Goal: Information Seeking & Learning: Stay updated

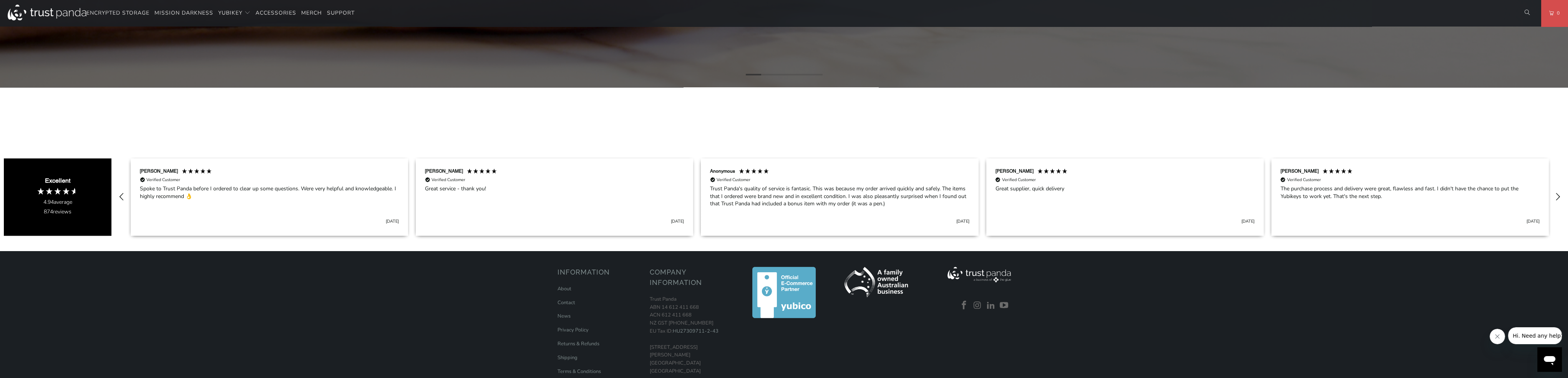
scroll to position [807, 0]
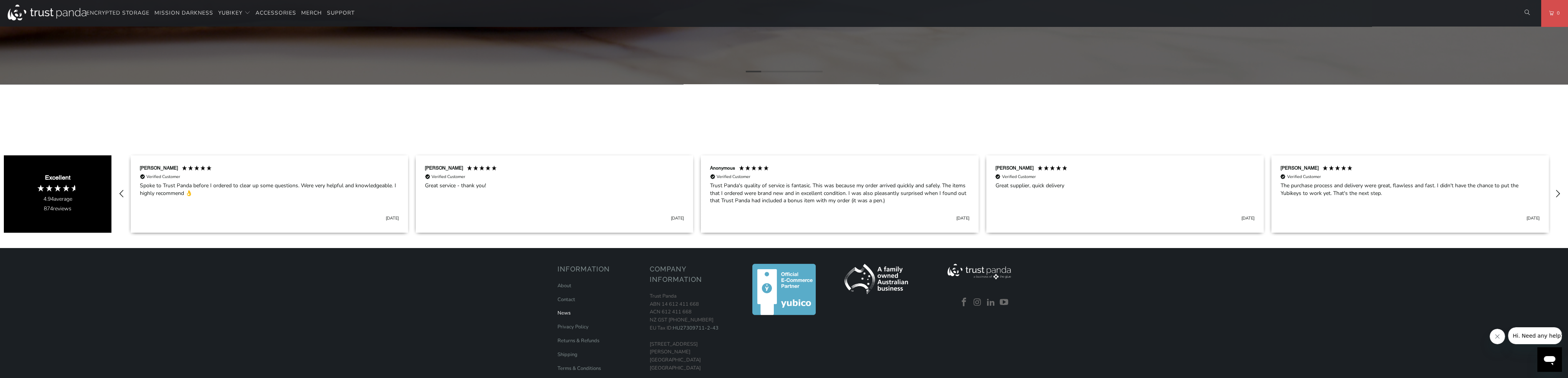
click at [564, 312] on link "News" at bounding box center [564, 313] width 13 height 7
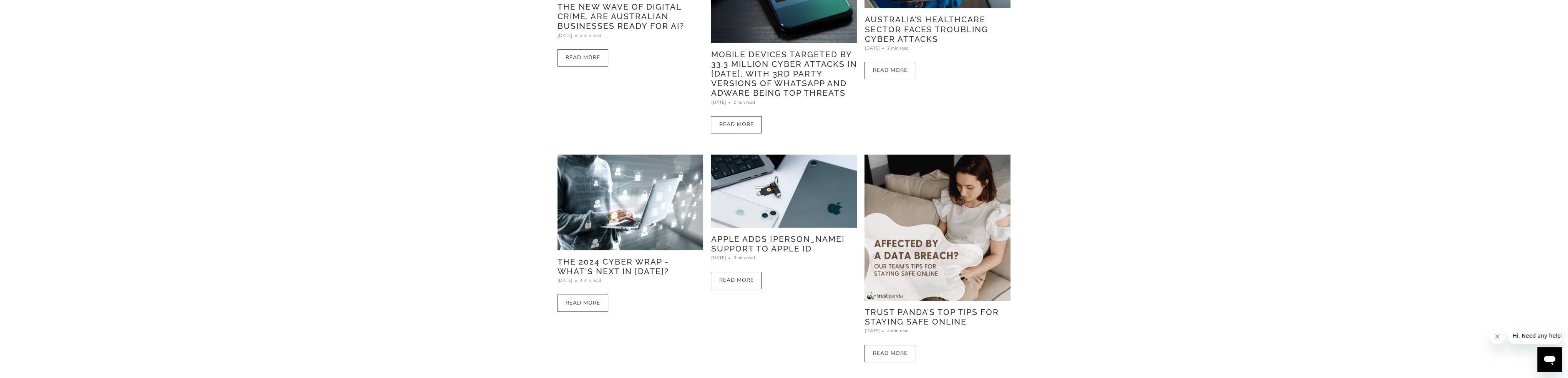
scroll to position [192, 0]
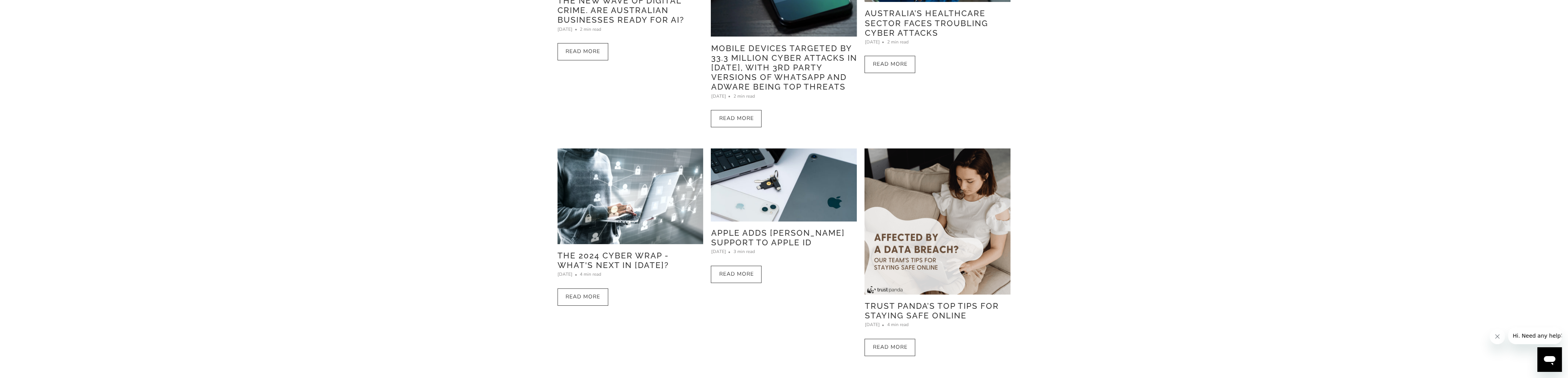
drag, startPoint x: 619, startPoint y: 190, endPoint x: 582, endPoint y: 180, distance: 38.3
click at [582, 180] on img at bounding box center [630, 196] width 146 height 96
click at [773, 199] on img at bounding box center [783, 185] width 146 height 73
click at [900, 198] on img at bounding box center [937, 221] width 146 height 146
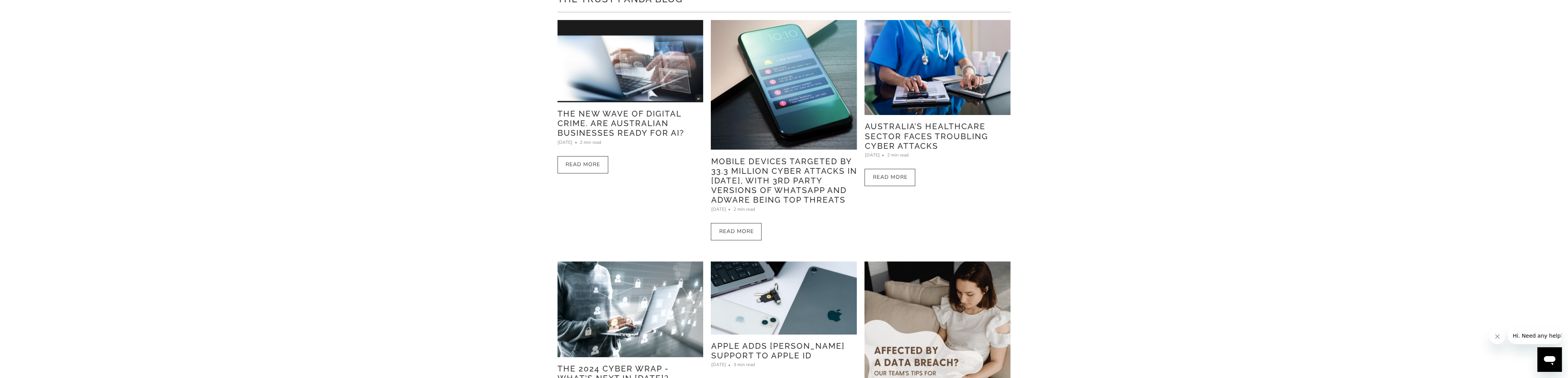
scroll to position [77, 0]
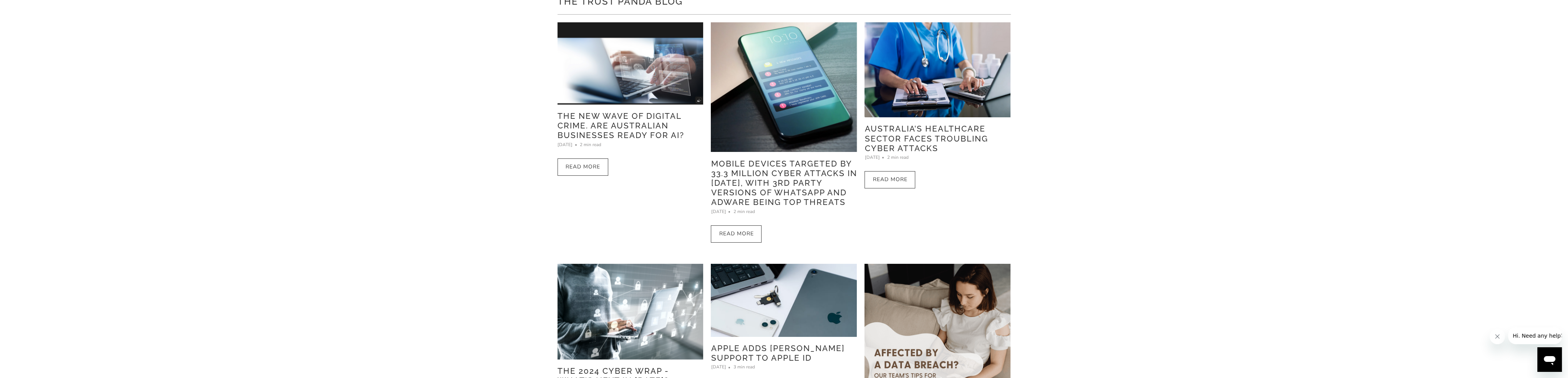
click at [637, 77] on img at bounding box center [630, 63] width 146 height 83
click at [799, 118] on img at bounding box center [783, 87] width 146 height 129
click at [928, 88] on img at bounding box center [937, 70] width 146 height 95
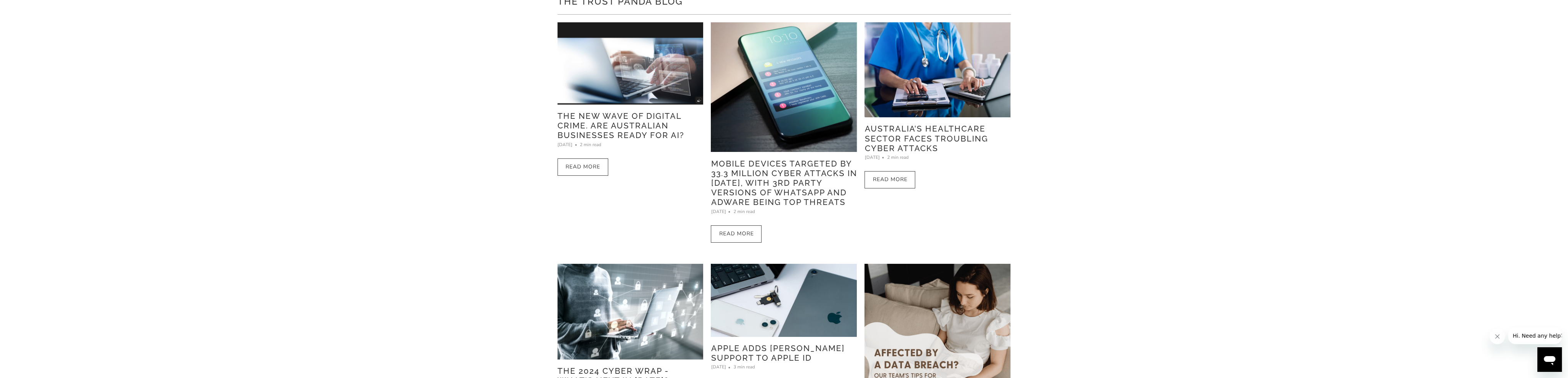
click at [913, 89] on img at bounding box center [937, 70] width 146 height 95
